Goal: Task Accomplishment & Management: Use online tool/utility

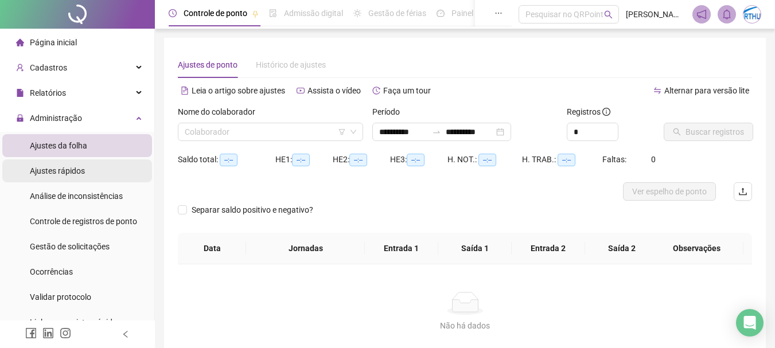
click at [71, 170] on span "Ajustes rápidos" at bounding box center [57, 170] width 55 height 9
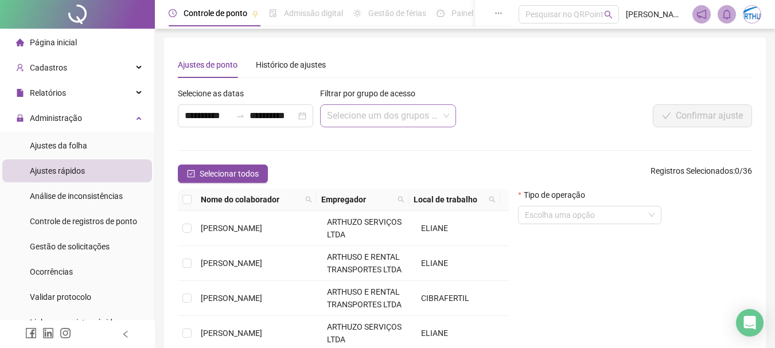
click at [400, 122] on input "search" at bounding box center [382, 116] width 111 height 22
click at [406, 119] on input "search" at bounding box center [382, 116] width 111 height 22
click at [310, 198] on icon "search" at bounding box center [308, 199] width 7 height 7
type input "******"
click at [244, 243] on span "Buscar" at bounding box center [238, 240] width 25 height 13
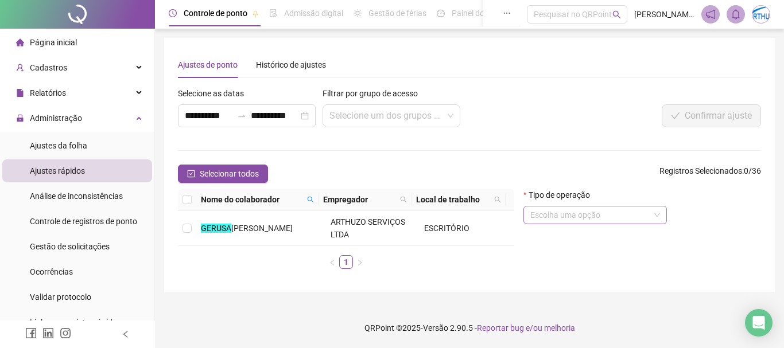
click at [640, 211] on input "search" at bounding box center [589, 214] width 119 height 17
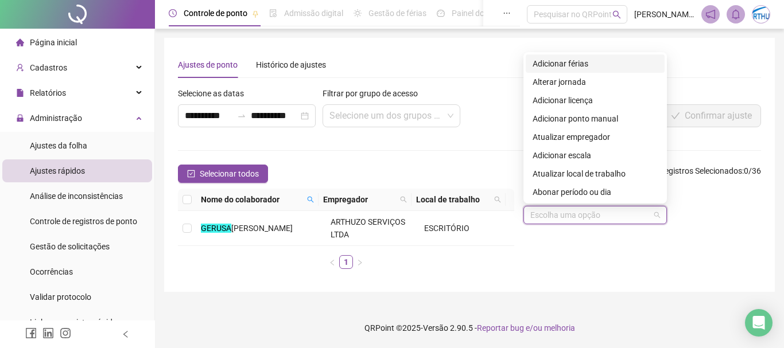
click at [630, 262] on div "Tipo de operação Escolha uma opção" at bounding box center [642, 233] width 247 height 89
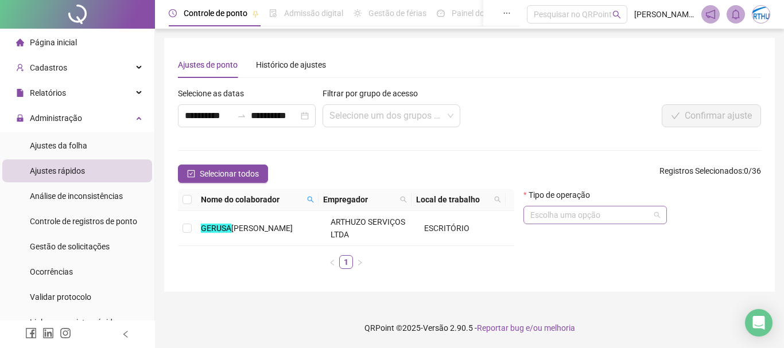
click at [634, 213] on input "search" at bounding box center [589, 214] width 119 height 17
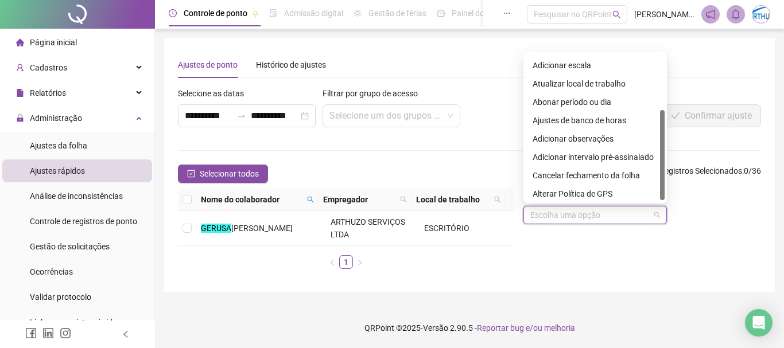
scroll to position [91, 0]
drag, startPoint x: 663, startPoint y: 87, endPoint x: 657, endPoint y: 143, distance: 56.4
click at [657, 143] on div "Atualizar empregador Adicionar escala Atualizar local de trabalho Abonar períod…" at bounding box center [594, 127] width 139 height 147
click at [664, 150] on div at bounding box center [662, 156] width 5 height 90
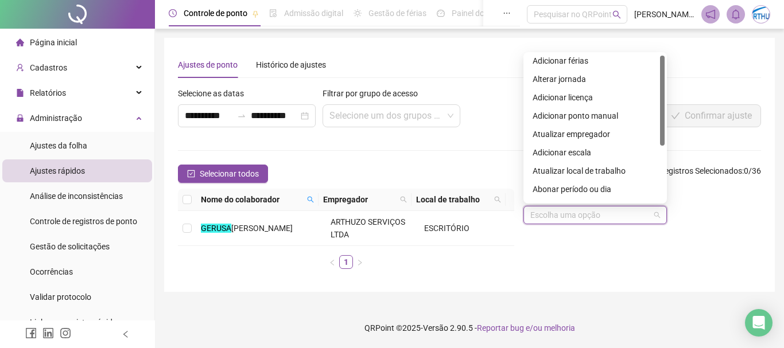
scroll to position [2, 0]
drag, startPoint x: 664, startPoint y: 150, endPoint x: 666, endPoint y: 95, distance: 55.7
click at [666, 95] on div "10 11 12 Adicionar férias Alterar jornada Adicionar licença Adicionar ponto man…" at bounding box center [594, 127] width 143 height 151
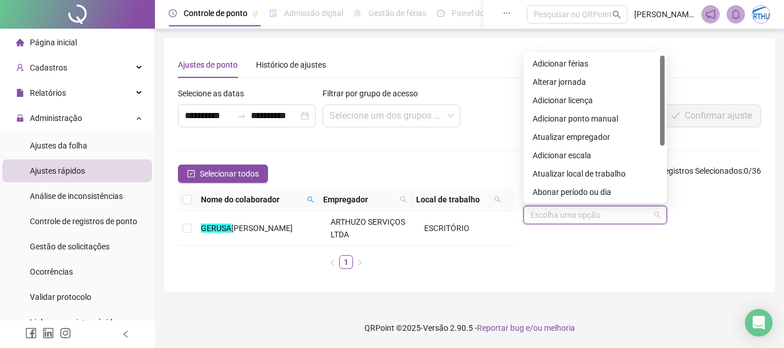
drag, startPoint x: 660, startPoint y: 95, endPoint x: 667, endPoint y: 63, distance: 32.9
click at [667, 64] on body "**********" at bounding box center [392, 174] width 784 height 348
